Goal: Task Accomplishment & Management: Use online tool/utility

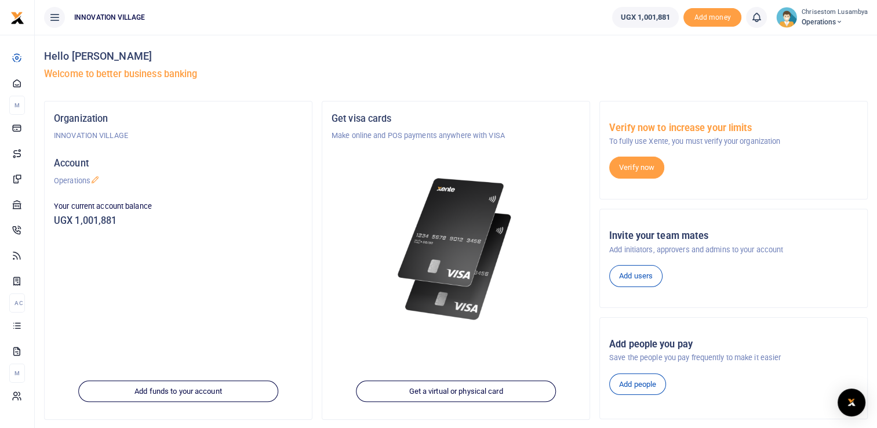
click at [843, 23] on icon at bounding box center [839, 22] width 7 height 8
click at [817, 42] on link "My profile" at bounding box center [820, 42] width 92 height 16
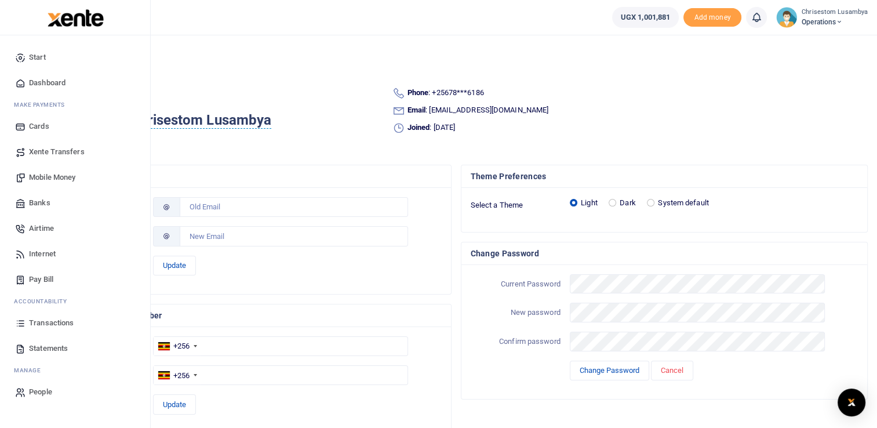
click at [34, 48] on link "Start" at bounding box center [75, 58] width 132 height 26
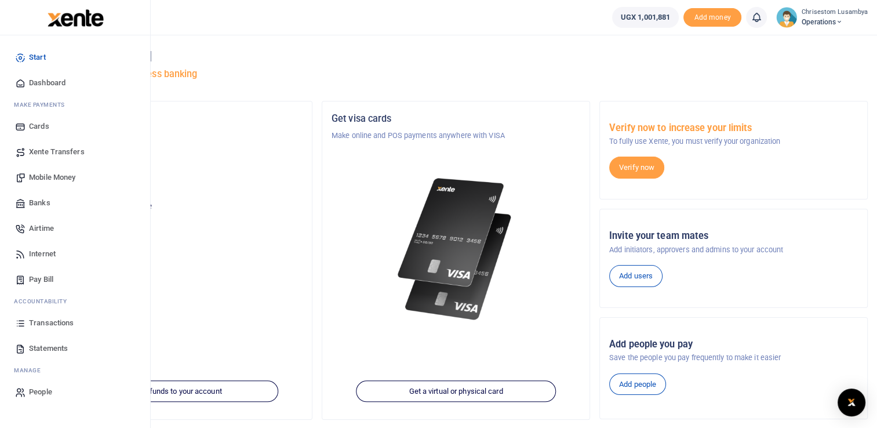
click at [48, 86] on span "Dashboard" at bounding box center [47, 83] width 37 height 12
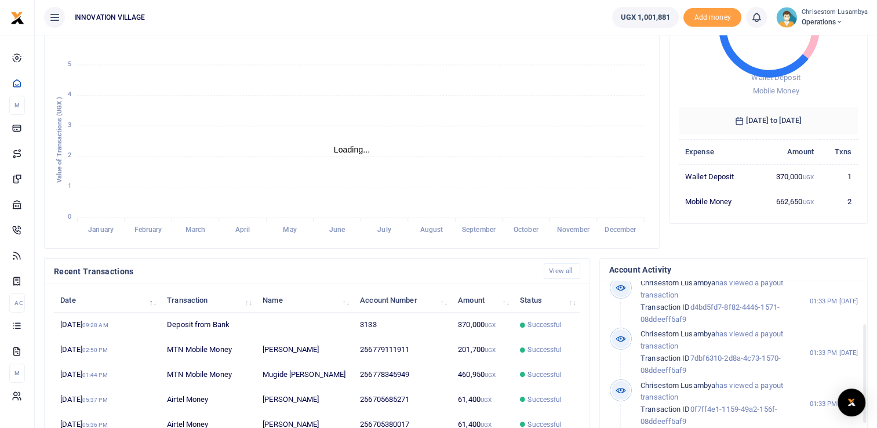
scroll to position [93, 0]
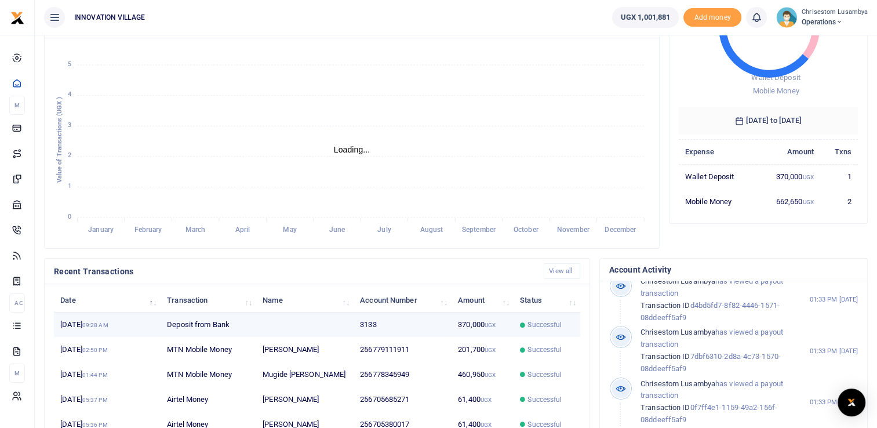
click at [123, 328] on td "17th Sep 2025 09:28 AM" at bounding box center [107, 325] width 107 height 25
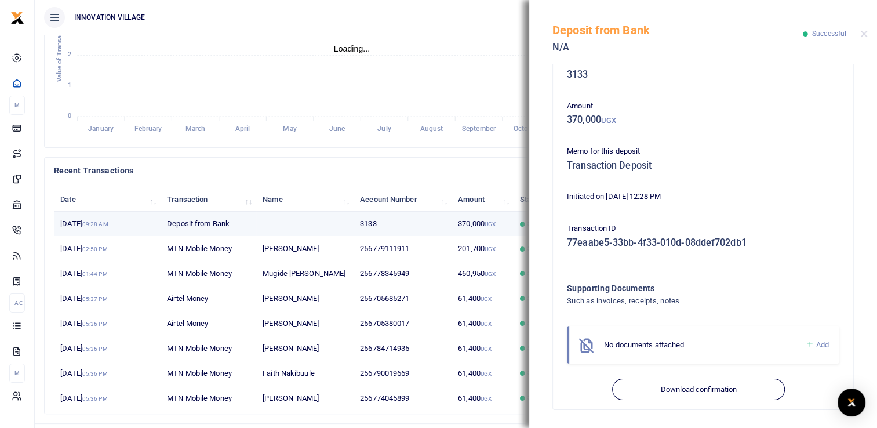
scroll to position [241, 0]
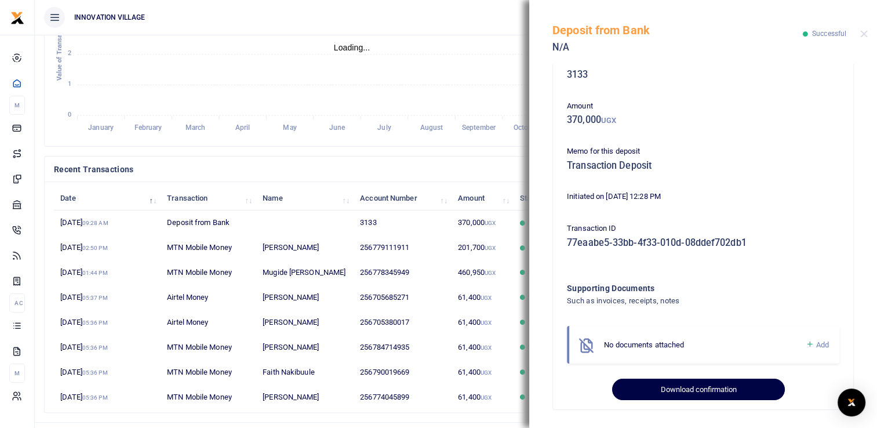
click at [713, 390] on button "Download confirmation" at bounding box center [698, 390] width 172 height 22
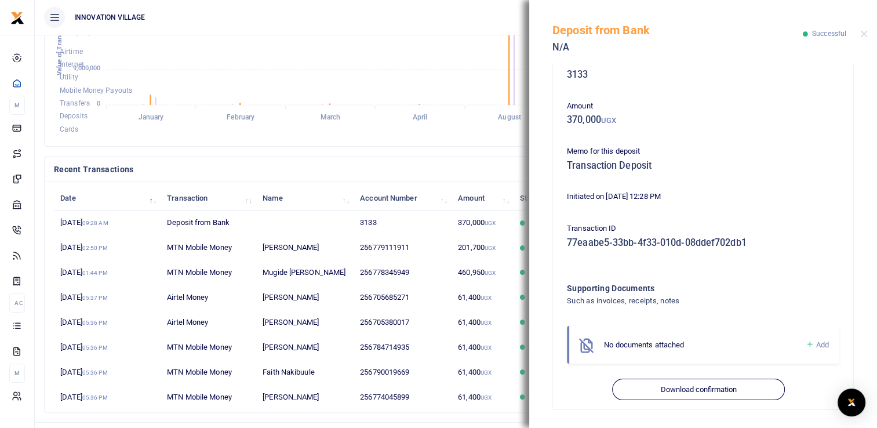
click at [369, 25] on ul "INNOVATION VILLAGE" at bounding box center [319, 17] width 568 height 35
click at [862, 32] on button "Close" at bounding box center [865, 34] width 8 height 8
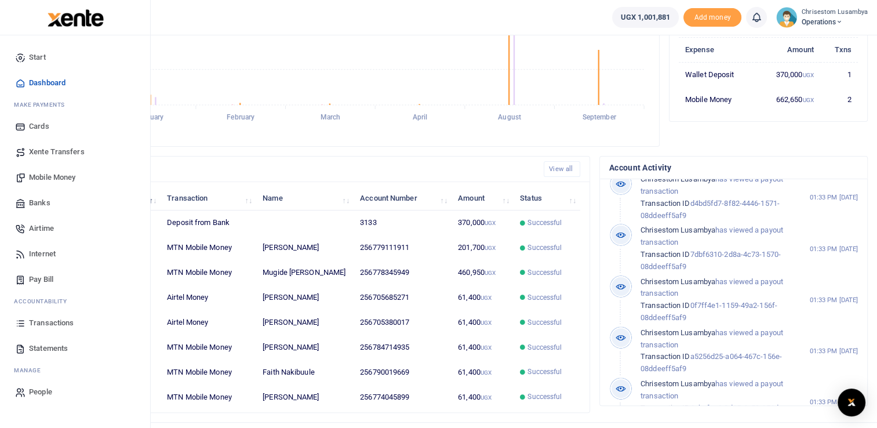
click at [59, 324] on span "Transactions" at bounding box center [51, 323] width 45 height 12
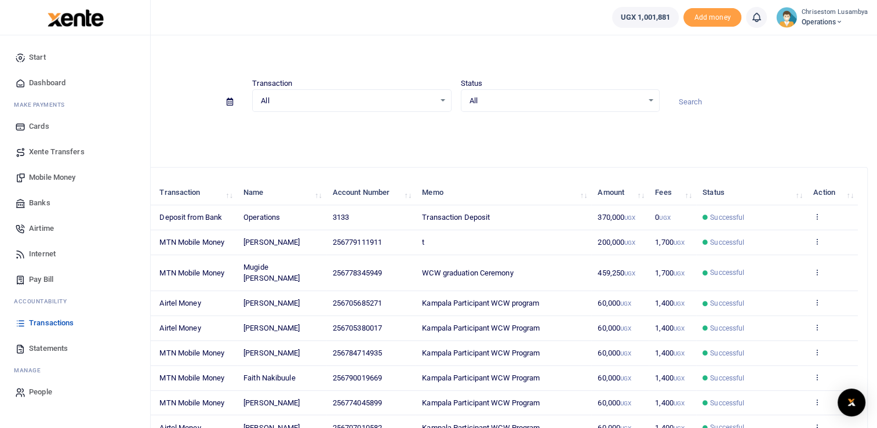
click at [55, 177] on span "Mobile Money" at bounding box center [52, 178] width 46 height 12
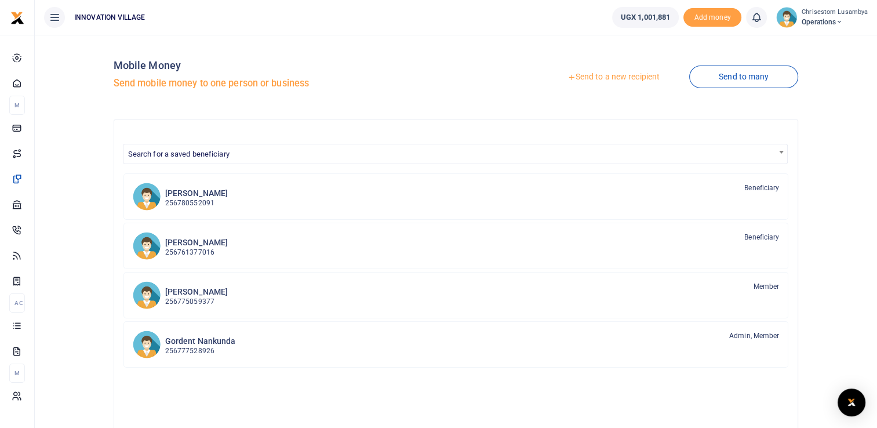
click at [728, 80] on link "Send to many" at bounding box center [744, 77] width 109 height 23
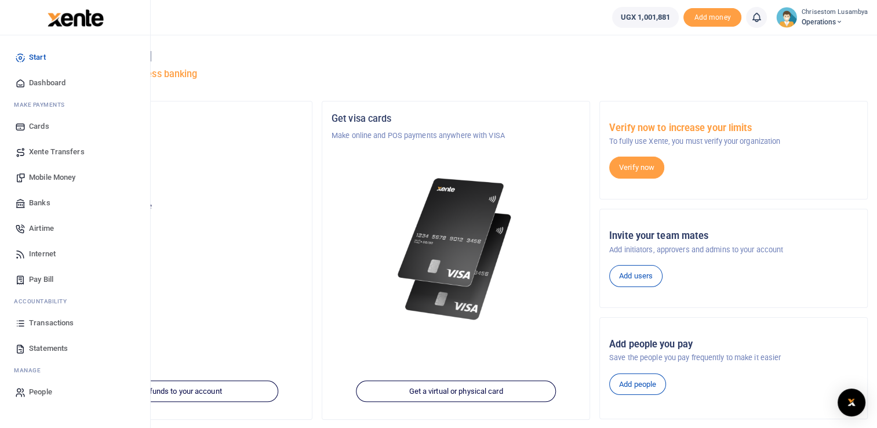
click at [57, 177] on span "Mobile Money" at bounding box center [52, 178] width 46 height 12
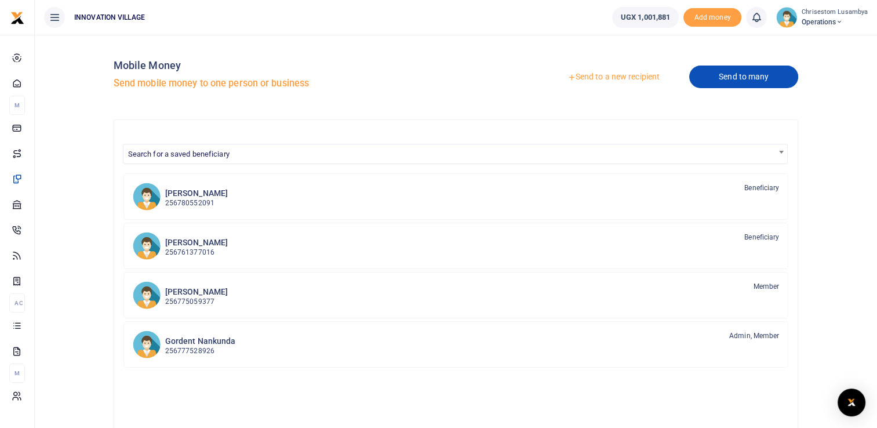
click at [739, 72] on link "Send to many" at bounding box center [744, 77] width 109 height 23
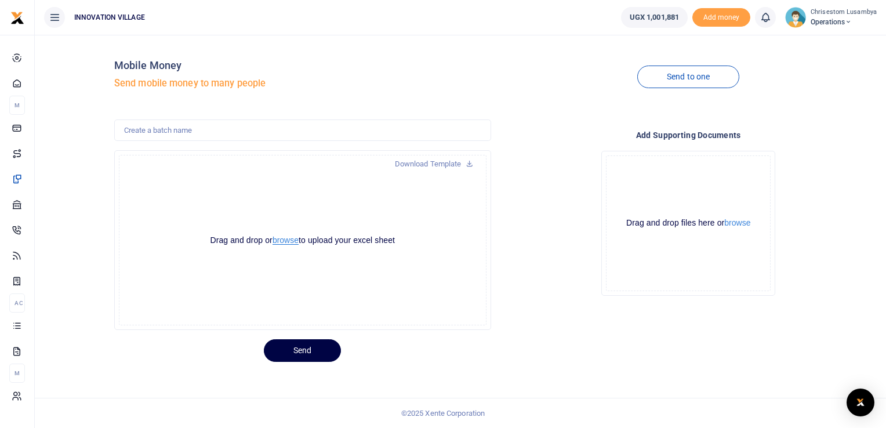
click at [285, 241] on button "browse" at bounding box center [286, 240] width 26 height 9
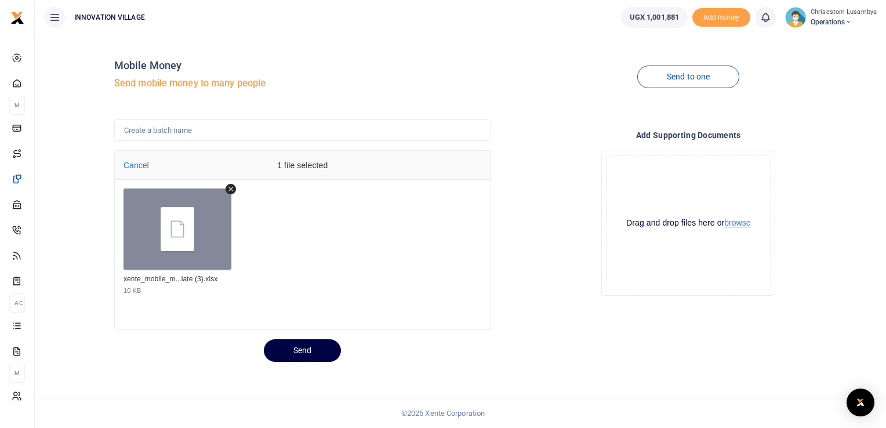
click at [741, 224] on button "browse" at bounding box center [737, 223] width 26 height 9
click at [738, 224] on button "browse" at bounding box center [737, 223] width 26 height 9
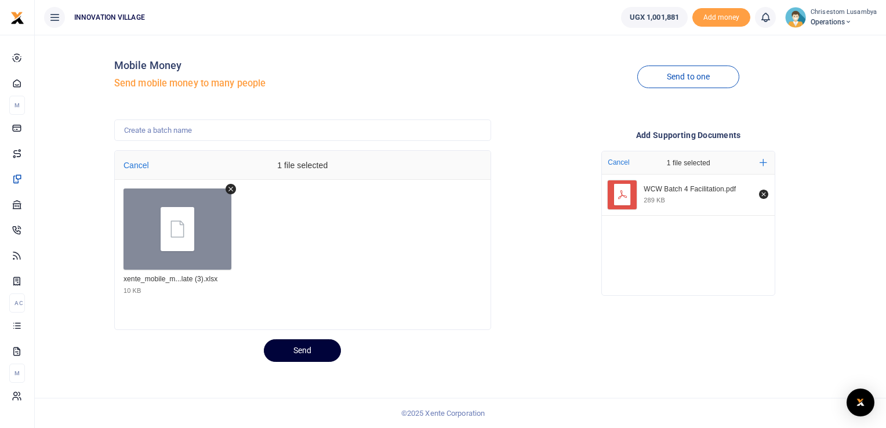
click at [300, 340] on button "Send" at bounding box center [302, 350] width 77 height 23
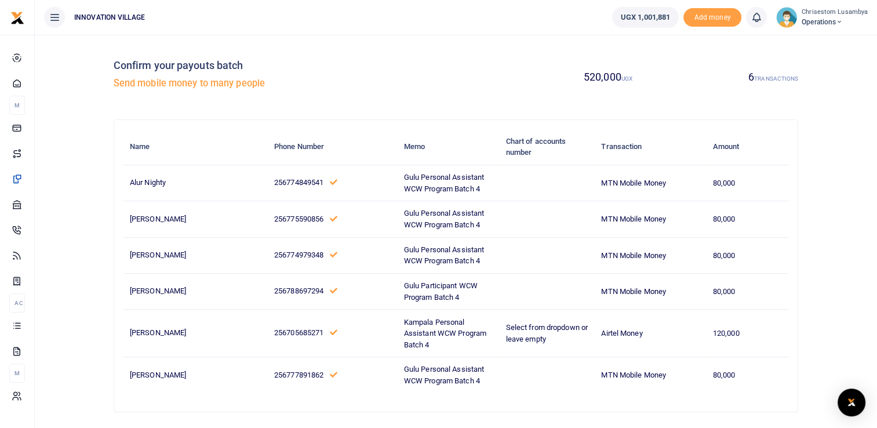
scroll to position [63, 0]
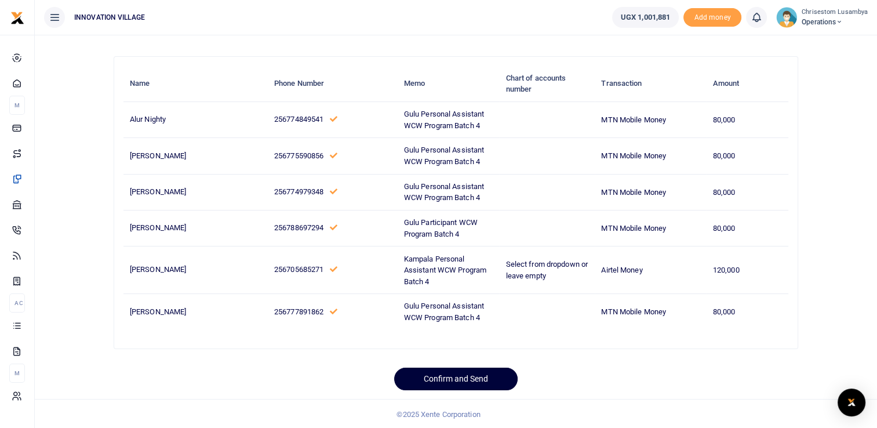
click at [441, 375] on button "Confirm and Send" at bounding box center [456, 379] width 124 height 23
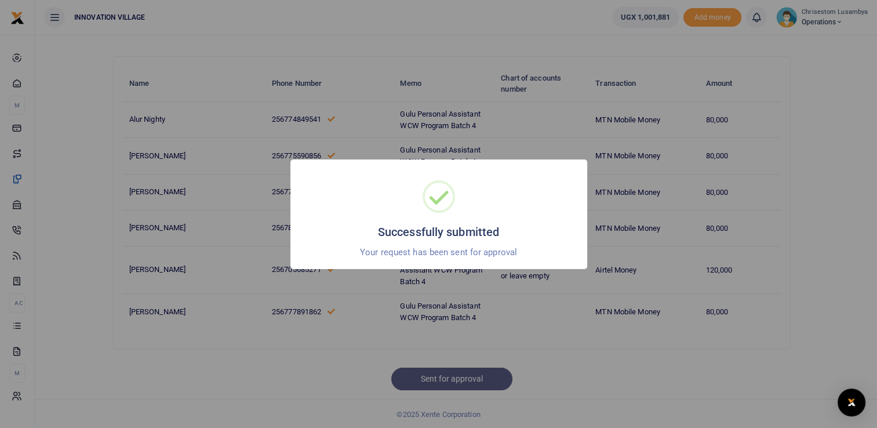
scroll to position [41, 0]
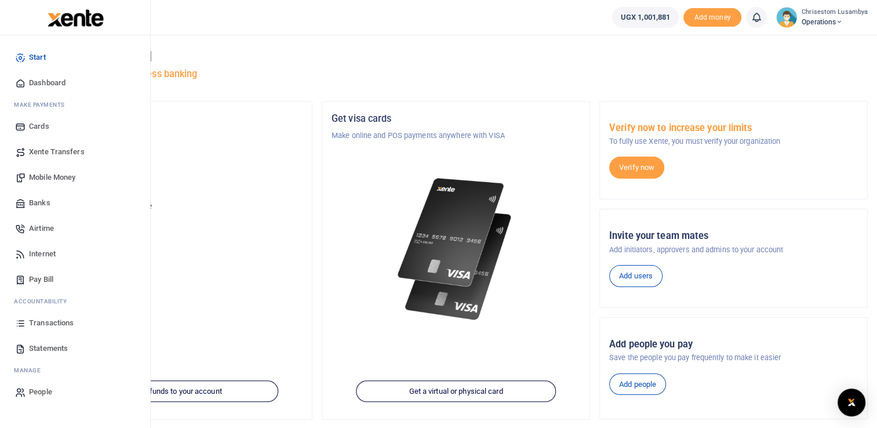
click at [77, 324] on link "Transactions" at bounding box center [75, 323] width 132 height 26
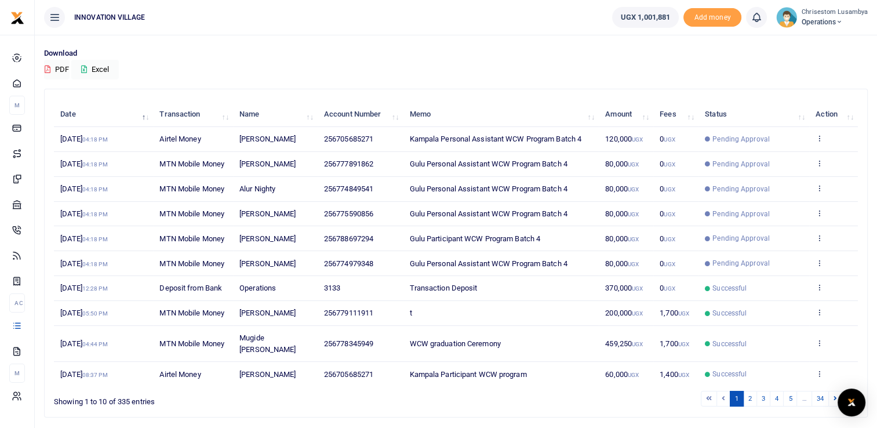
scroll to position [103, 0]
